Goal: Transaction & Acquisition: Book appointment/travel/reservation

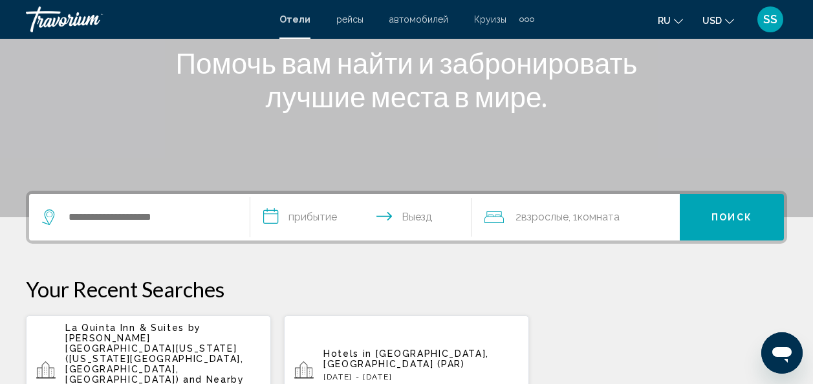
scroll to position [194, 0]
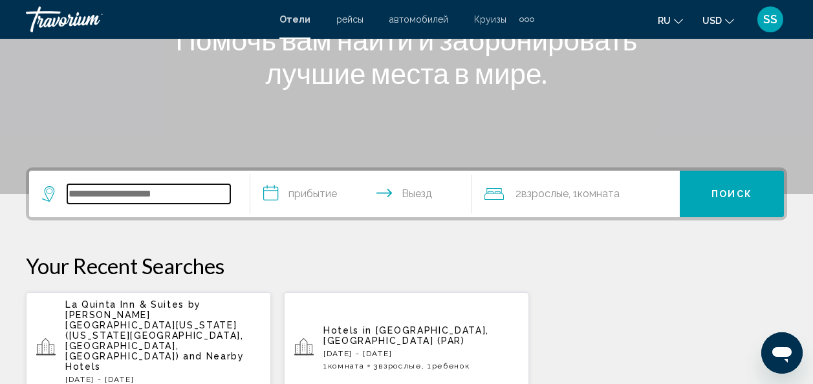
click at [192, 194] on input "Search widget" at bounding box center [148, 193] width 163 height 19
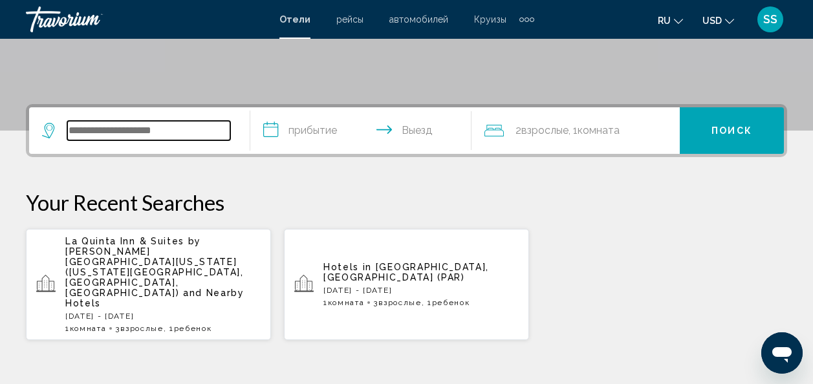
scroll to position [319, 0]
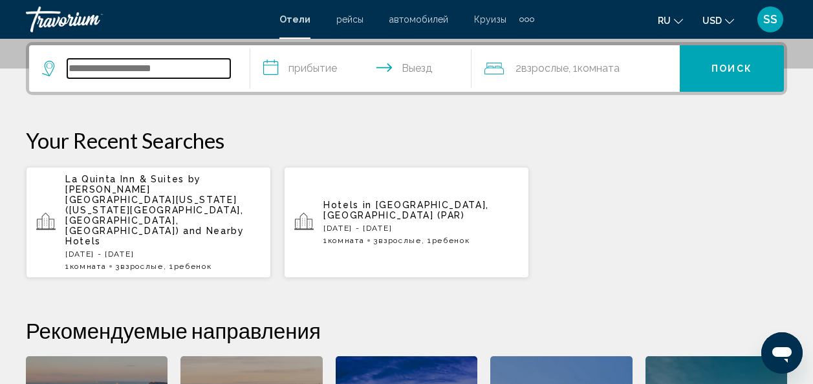
click at [169, 68] on input "Search widget" at bounding box center [148, 68] width 163 height 19
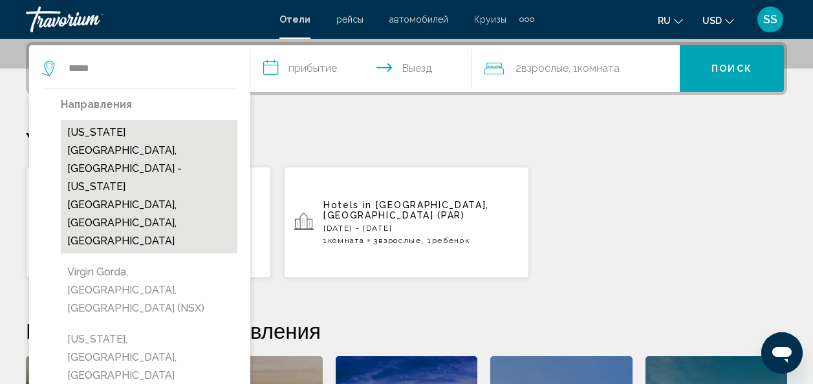
click at [145, 135] on button "[US_STATE][GEOGRAPHIC_DATA], [GEOGRAPHIC_DATA] - [US_STATE][GEOGRAPHIC_DATA], […" at bounding box center [149, 186] width 177 height 133
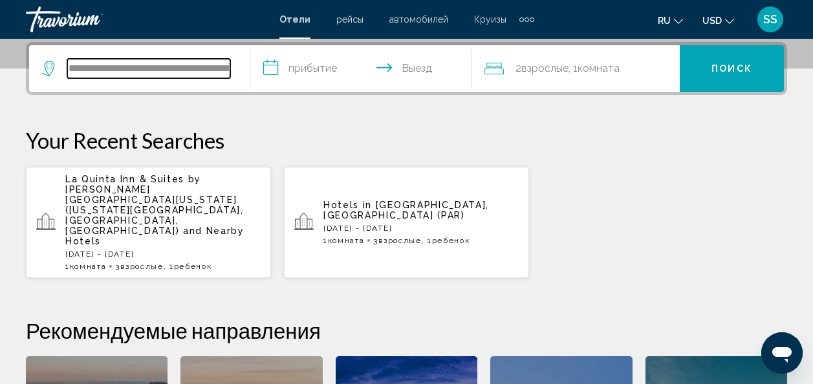
click at [179, 70] on input "**********" at bounding box center [148, 68] width 163 height 19
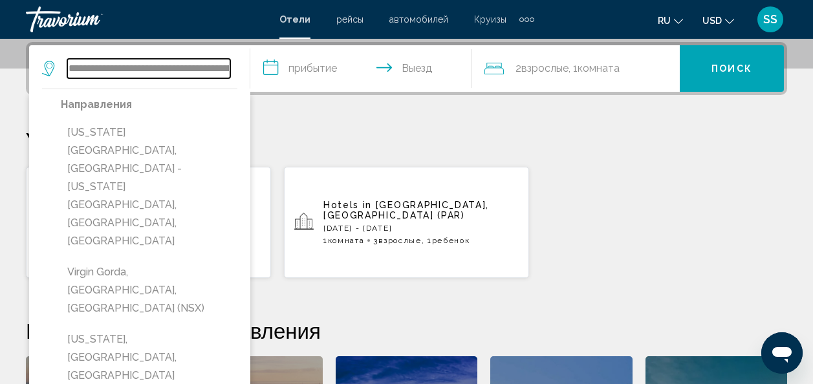
click at [187, 65] on input "**********" at bounding box center [148, 68] width 163 height 19
type input "**********"
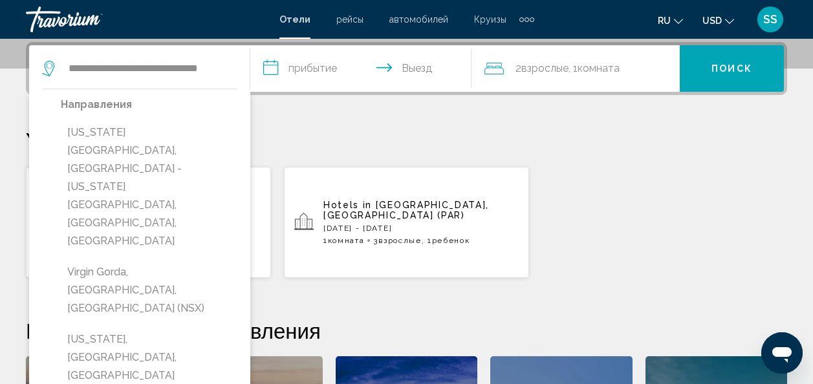
click at [268, 67] on input "**********" at bounding box center [363, 70] width 226 height 50
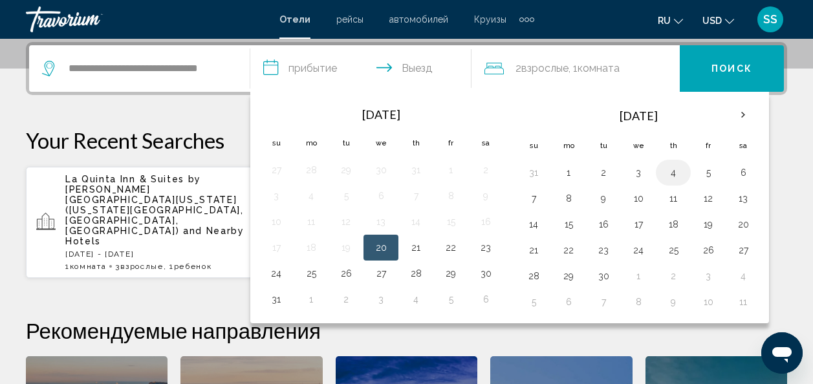
click at [669, 175] on button "4" at bounding box center [673, 173] width 21 height 18
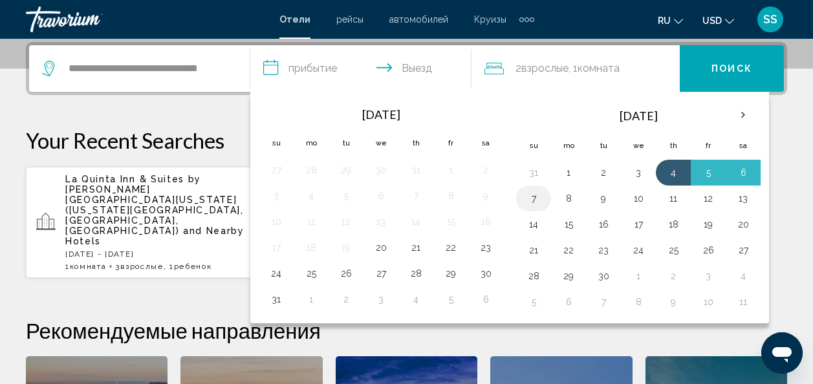
click at [530, 198] on button "7" at bounding box center [533, 198] width 21 height 18
type input "**********"
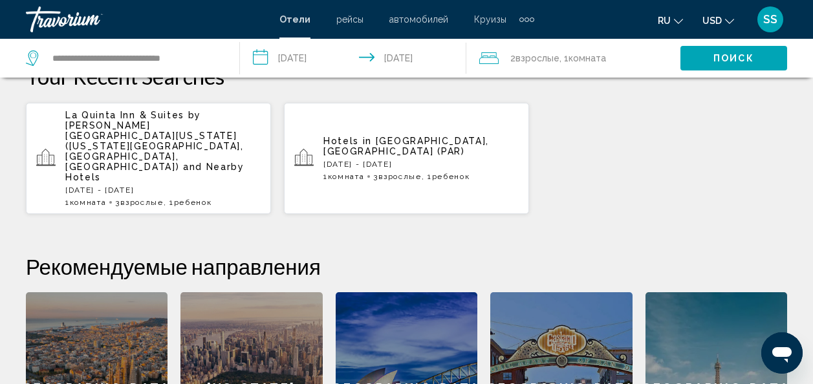
scroll to position [384, 0]
click at [717, 52] on button "Поиск" at bounding box center [733, 58] width 107 height 24
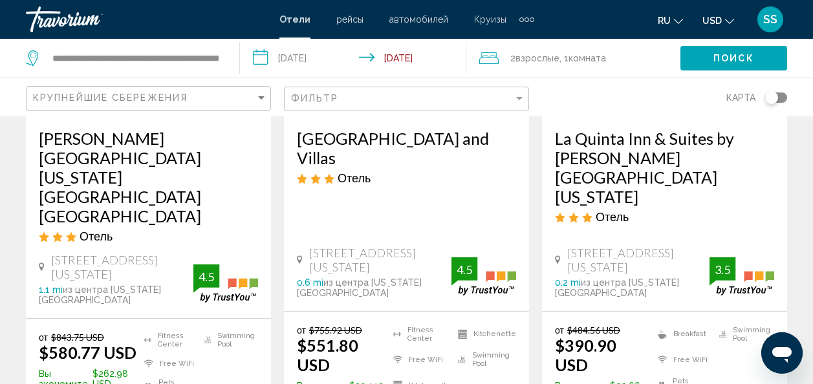
scroll to position [259, 0]
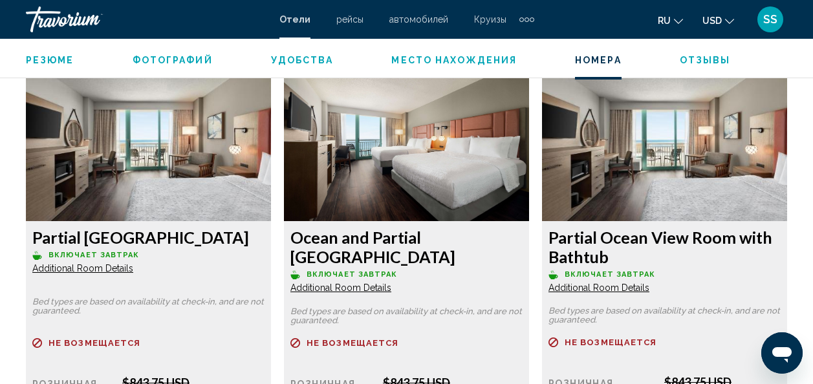
scroll to position [1977, 0]
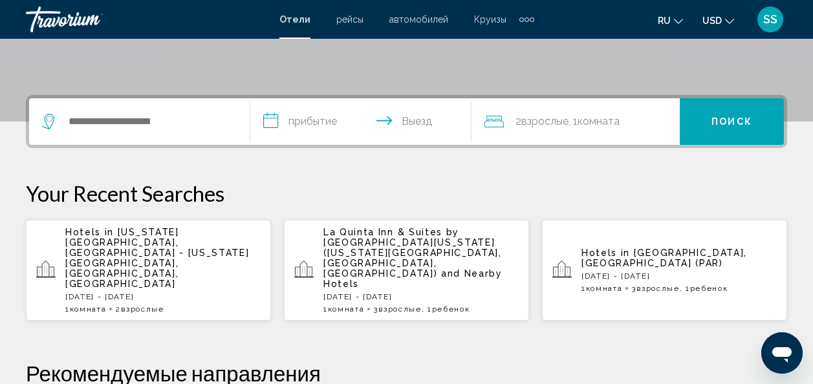
scroll to position [244, 0]
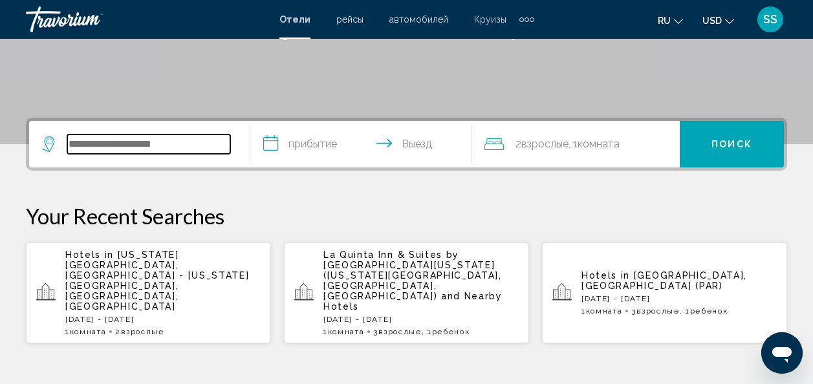
click at [181, 140] on input "Search widget" at bounding box center [148, 144] width 163 height 19
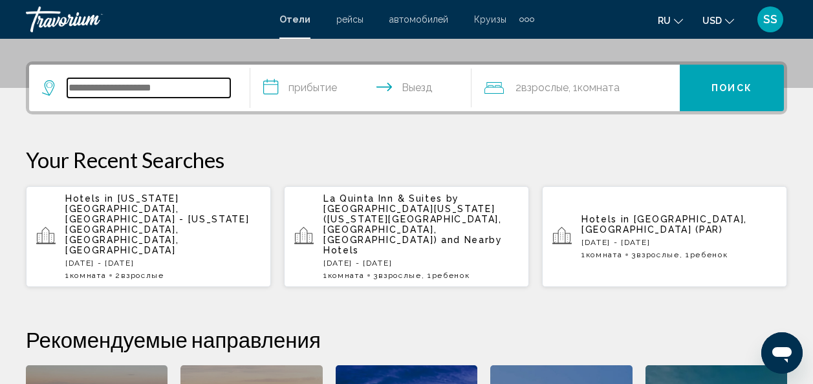
scroll to position [319, 0]
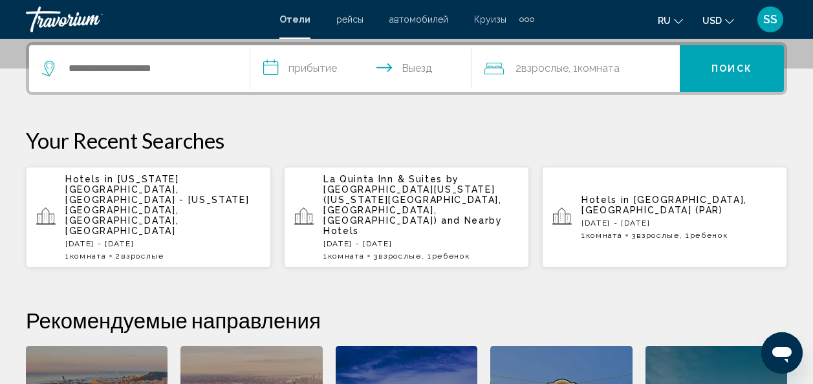
click at [189, 186] on span "[US_STATE][GEOGRAPHIC_DATA], [GEOGRAPHIC_DATA] - [US_STATE][GEOGRAPHIC_DATA], […" at bounding box center [157, 205] width 184 height 62
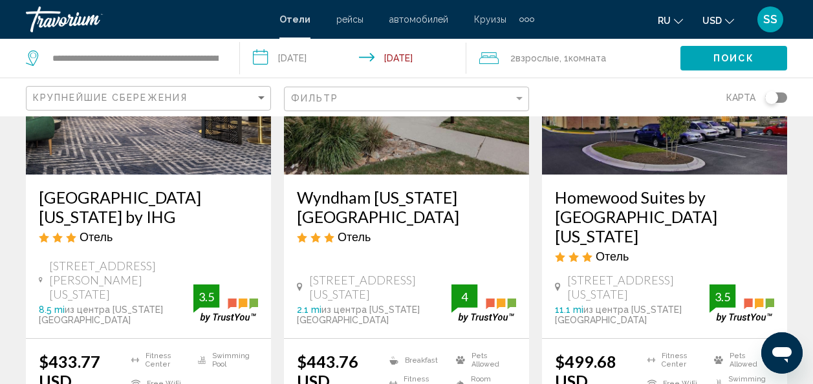
scroll to position [259, 0]
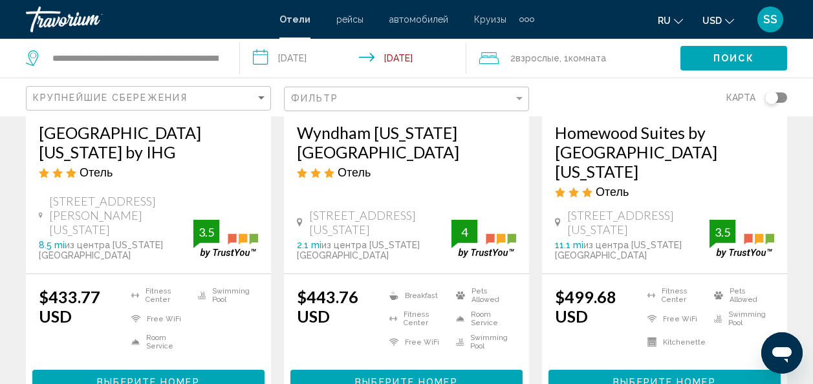
click at [387, 377] on span "Выберите номер" at bounding box center [406, 382] width 102 height 10
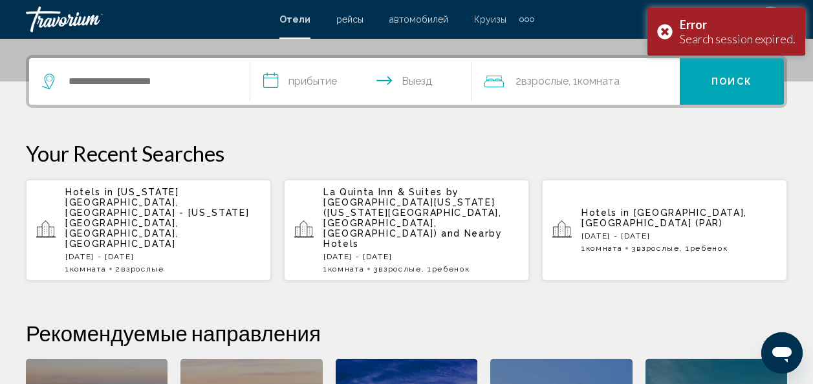
scroll to position [323, 0]
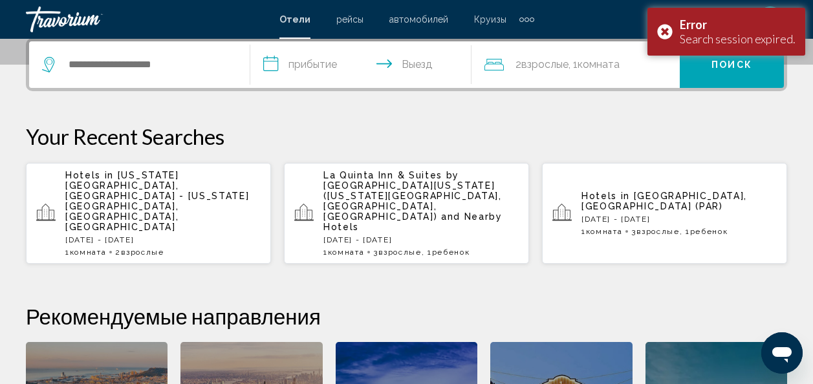
click at [616, 67] on span "Комната" at bounding box center [598, 64] width 42 height 12
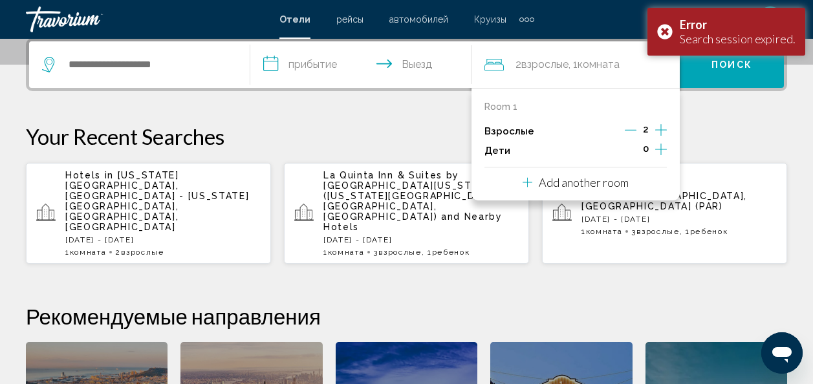
scroll to position [319, 0]
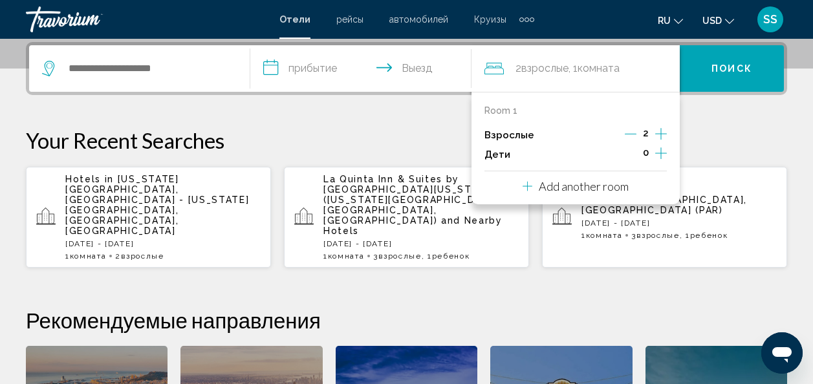
click at [660, 131] on icon "Increment adults" at bounding box center [661, 134] width 12 height 16
click at [662, 152] on icon "Increment children" at bounding box center [661, 153] width 12 height 16
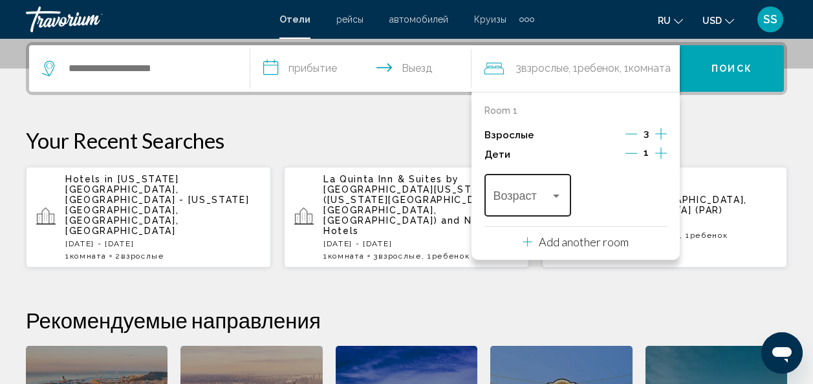
click at [556, 197] on div "Travelers: 3 adults, 1 child" at bounding box center [556, 196] width 6 height 3
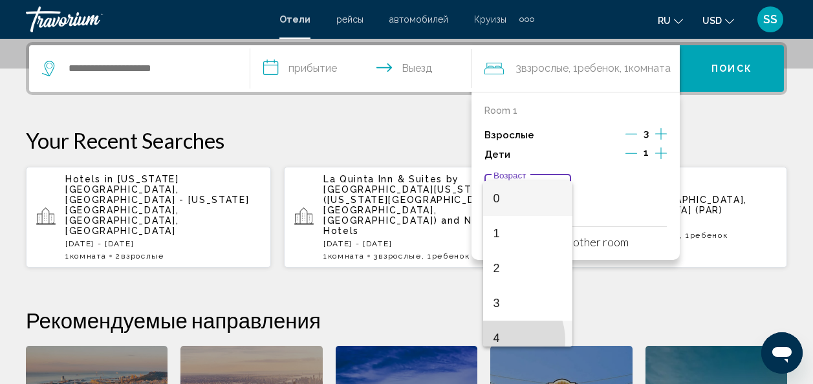
click at [499, 340] on span "4" at bounding box center [527, 338] width 69 height 35
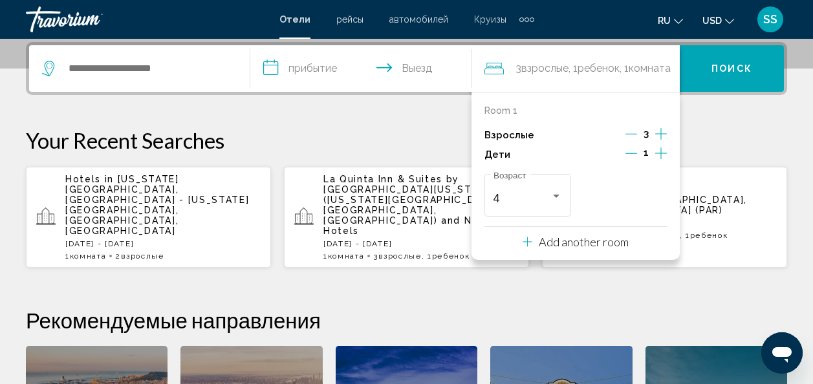
click at [598, 247] on p "Add another room" at bounding box center [584, 242] width 90 height 14
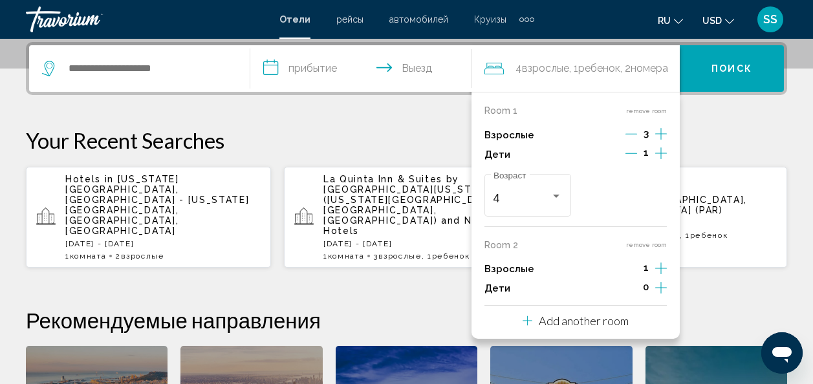
click at [707, 133] on p "Your Recent Searches" at bounding box center [406, 140] width 761 height 26
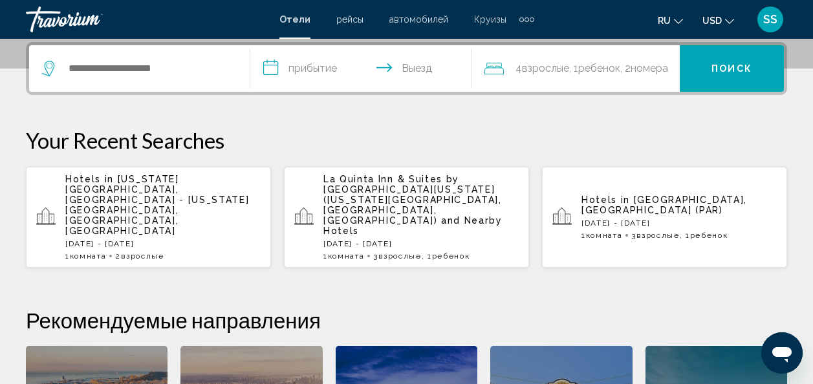
click at [729, 70] on span "Поиск" at bounding box center [731, 69] width 41 height 10
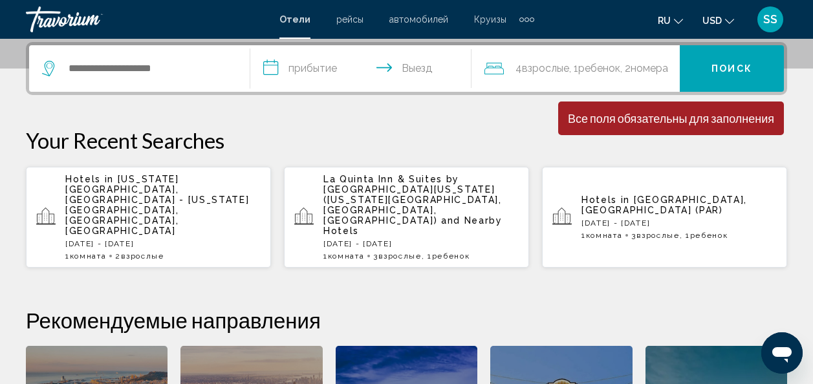
click at [668, 69] on span "номера" at bounding box center [649, 68] width 38 height 12
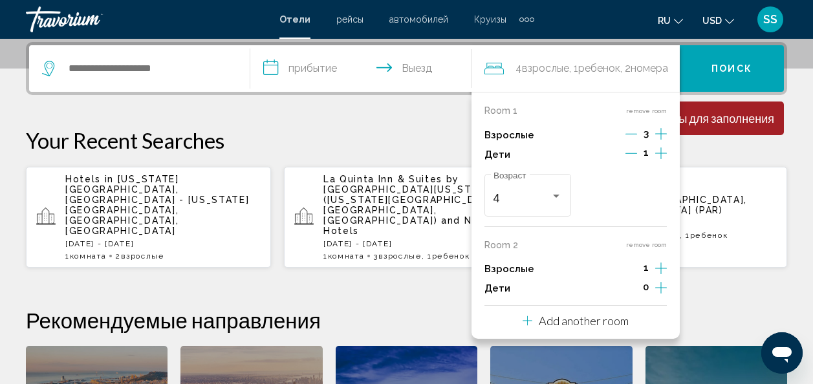
click at [527, 320] on icon "Travelers: 4 adults, 1 child" at bounding box center [528, 321] width 10 height 10
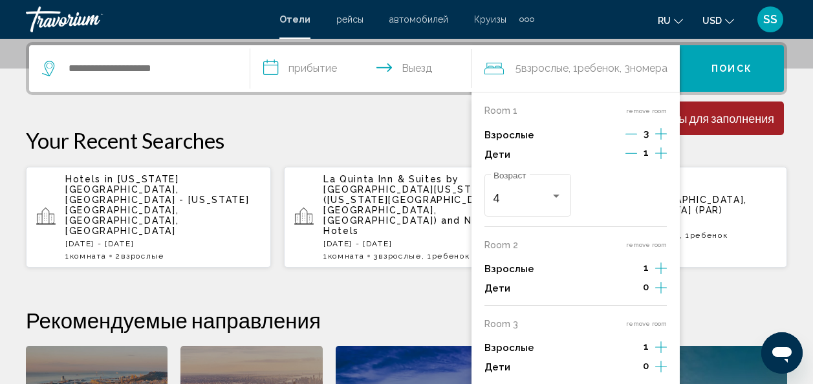
scroll to position [449, 0]
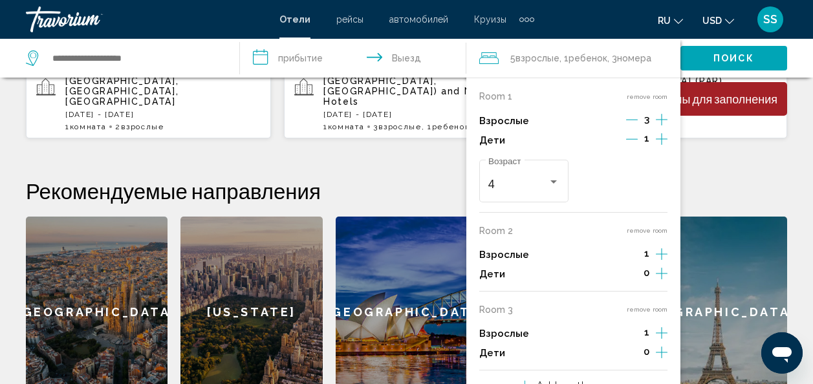
click at [649, 56] on span "номера" at bounding box center [634, 58] width 34 height 10
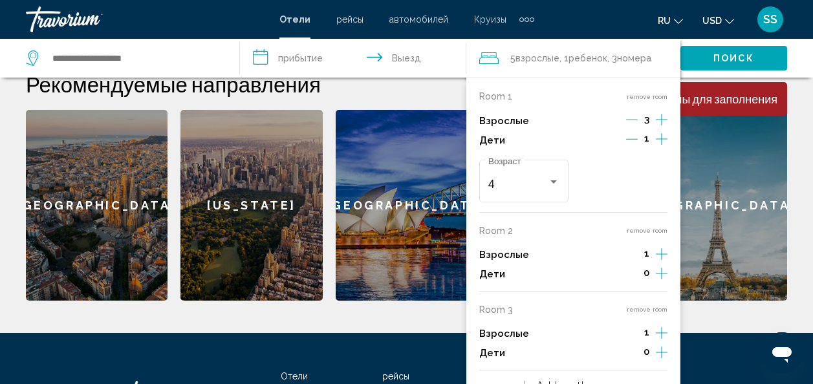
scroll to position [578, 0]
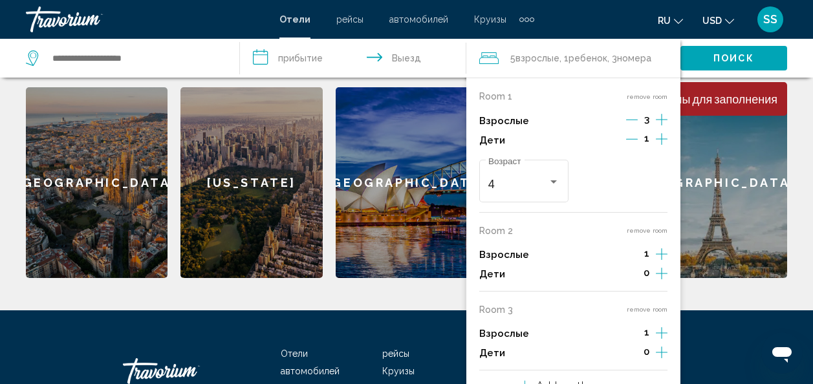
click at [654, 230] on button "remove room" at bounding box center [647, 230] width 41 height 8
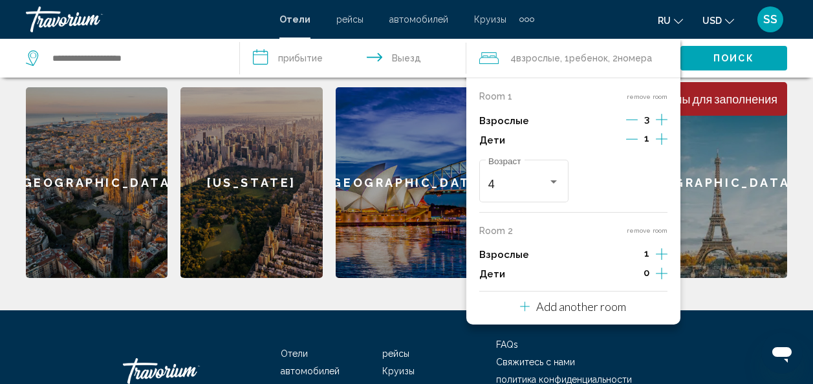
click at [654, 230] on button "remove room" at bounding box center [647, 230] width 41 height 8
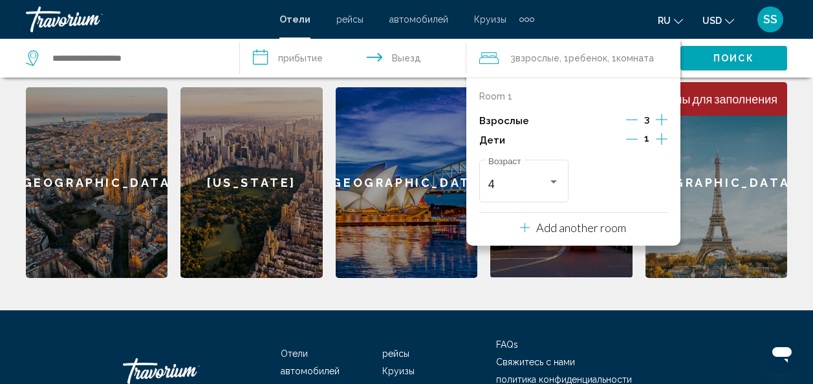
click at [728, 59] on span "Поиск" at bounding box center [733, 59] width 41 height 10
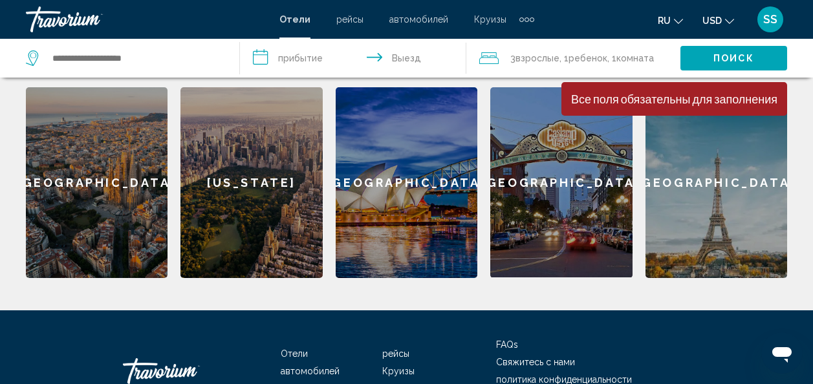
click at [725, 57] on span "Поиск" at bounding box center [733, 59] width 41 height 10
click at [645, 58] on span "Комната" at bounding box center [635, 58] width 38 height 10
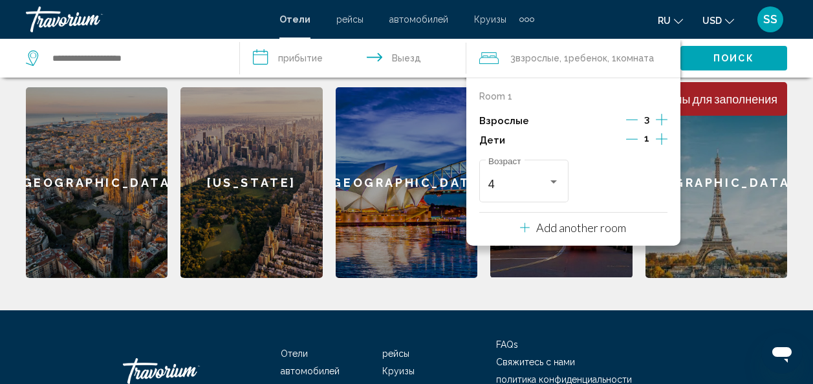
click at [271, 63] on input "**********" at bounding box center [356, 60] width 232 height 43
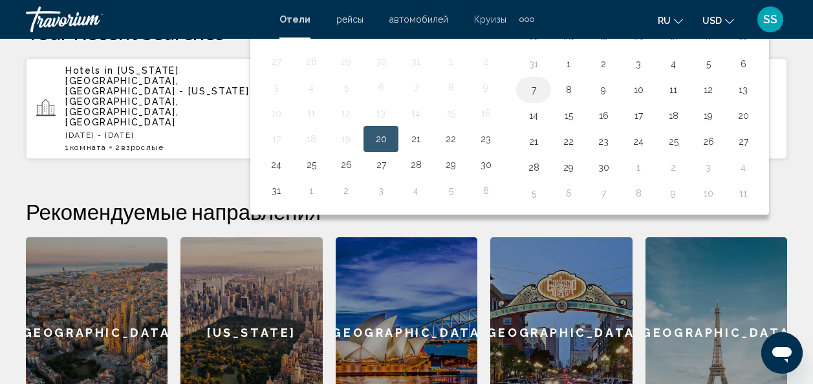
scroll to position [255, 0]
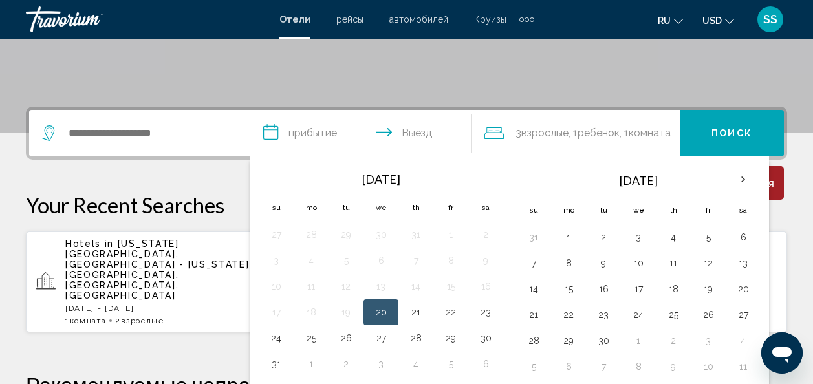
click at [181, 258] on span "[US_STATE][GEOGRAPHIC_DATA], [GEOGRAPHIC_DATA] - [US_STATE][GEOGRAPHIC_DATA], […" at bounding box center [157, 270] width 184 height 62
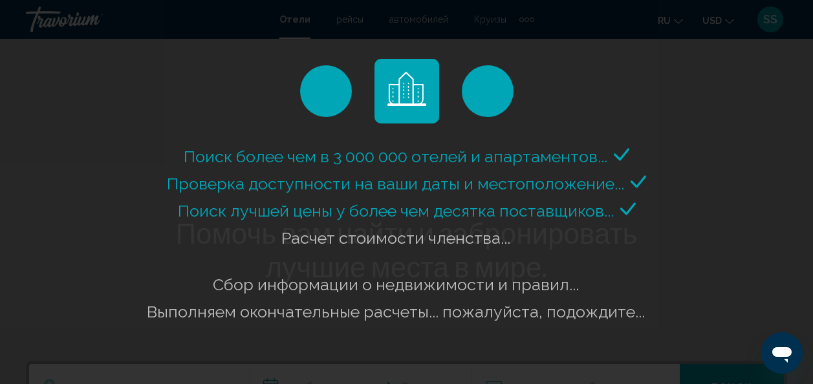
scroll to position [0, 0]
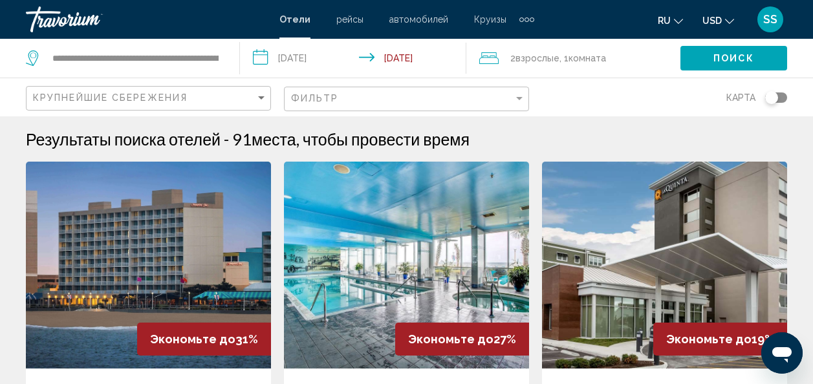
click at [556, 59] on span "Взрослые" at bounding box center [537, 58] width 44 height 10
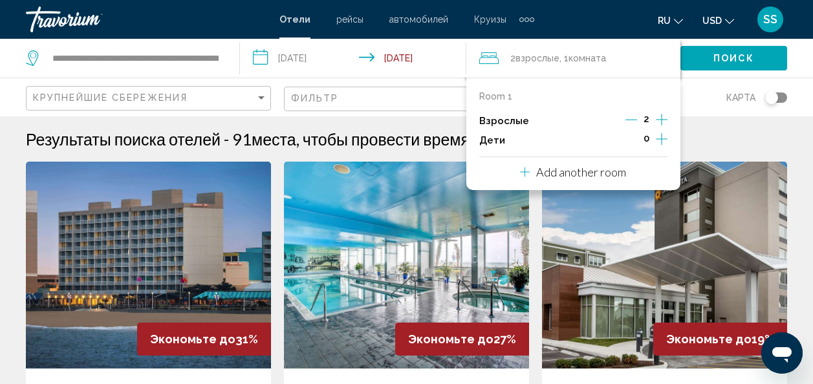
click at [660, 118] on icon "Increment adults" at bounding box center [662, 120] width 12 height 16
click at [661, 136] on icon "Increment children" at bounding box center [662, 139] width 12 height 16
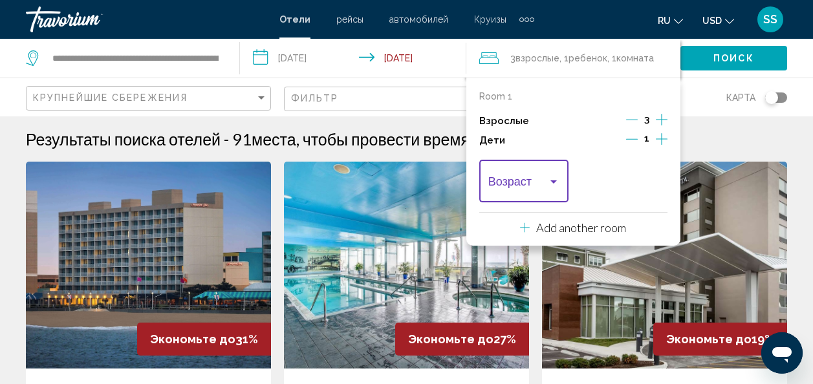
click at [555, 183] on div "Travelers: 3 adults, 1 child" at bounding box center [553, 181] width 6 height 3
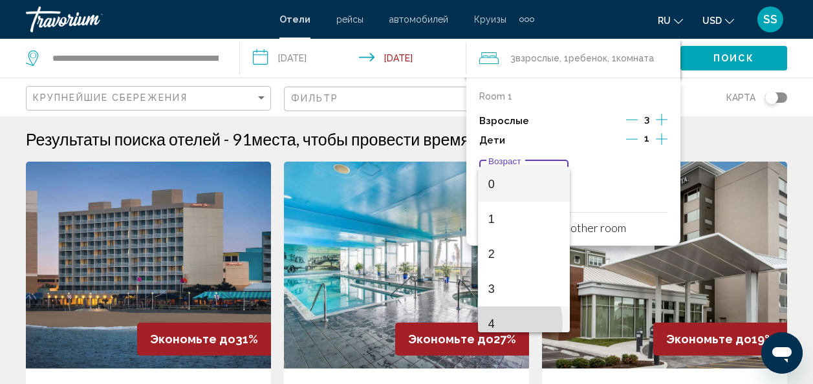
click at [495, 323] on span "4" at bounding box center [524, 324] width 72 height 35
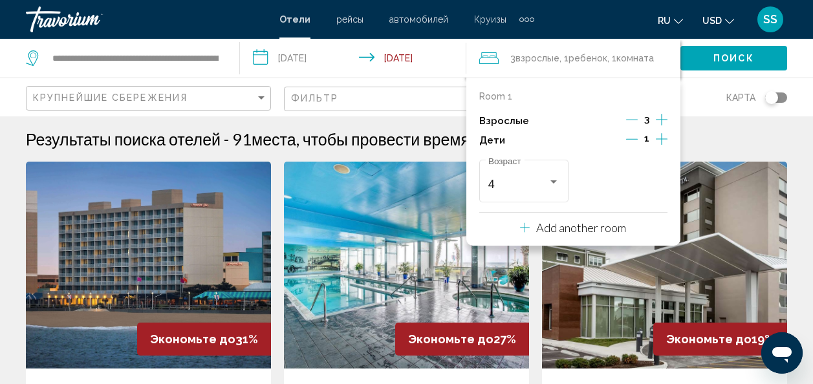
click at [731, 54] on span "Поиск" at bounding box center [733, 59] width 41 height 10
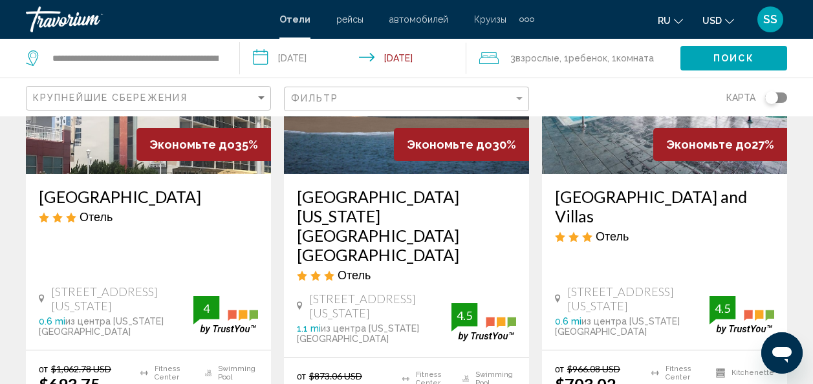
scroll to position [215, 0]
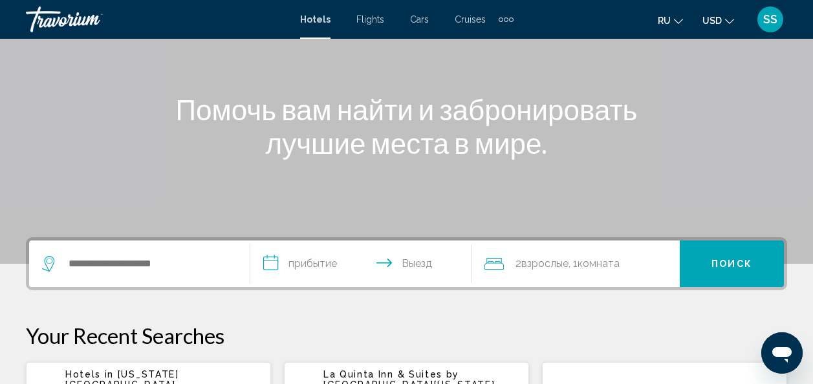
scroll to position [129, 0]
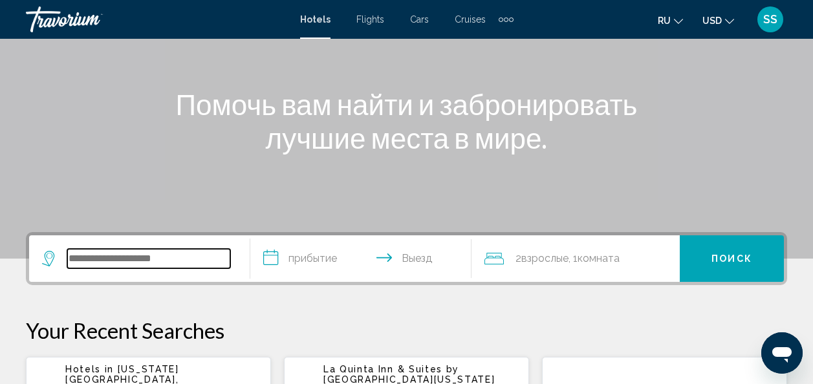
click at [214, 253] on input "Search widget" at bounding box center [148, 258] width 163 height 19
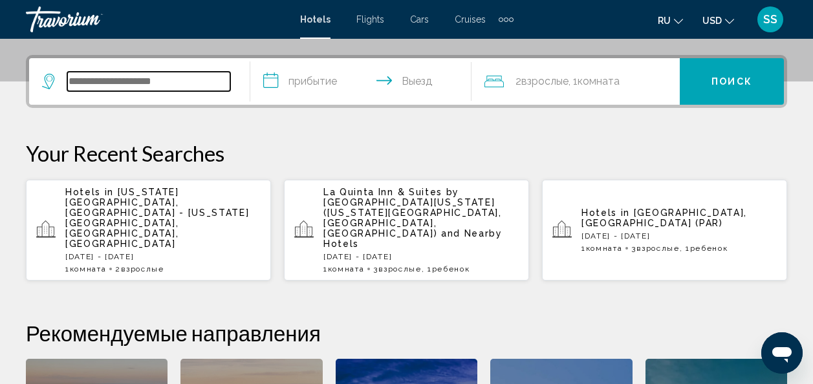
scroll to position [319, 0]
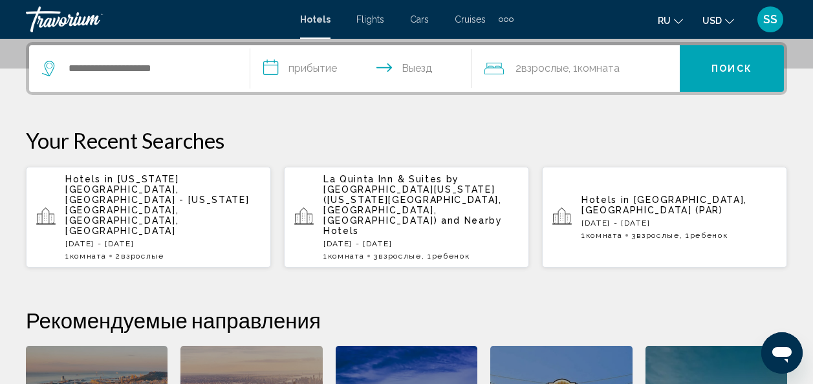
click at [151, 192] on span "[US_STATE][GEOGRAPHIC_DATA], [GEOGRAPHIC_DATA] - [US_STATE][GEOGRAPHIC_DATA], […" at bounding box center [157, 205] width 184 height 62
